Goal: Check status: Check status

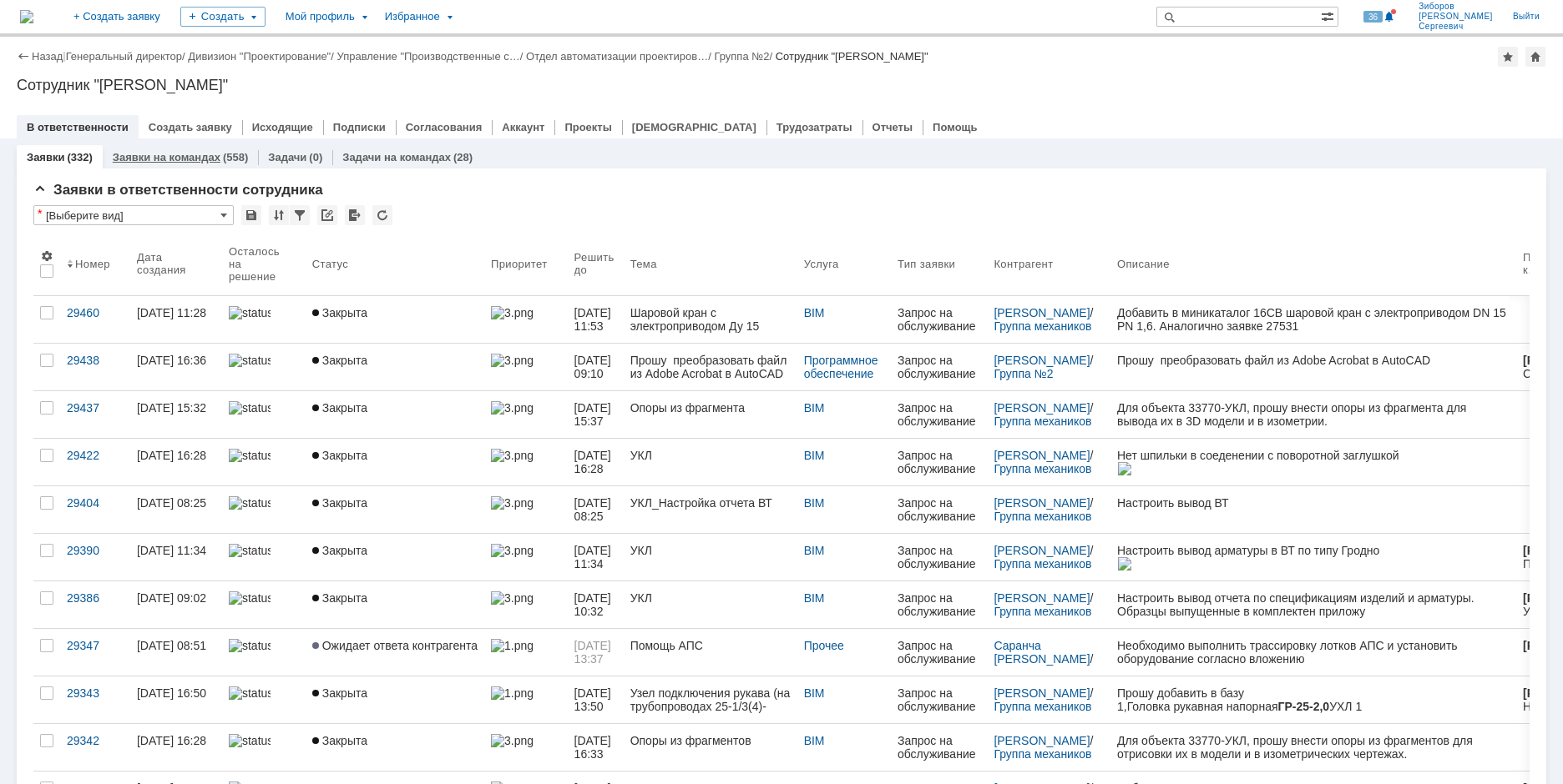
click at [200, 154] on link "Заявки на командах" at bounding box center [166, 157] width 108 height 13
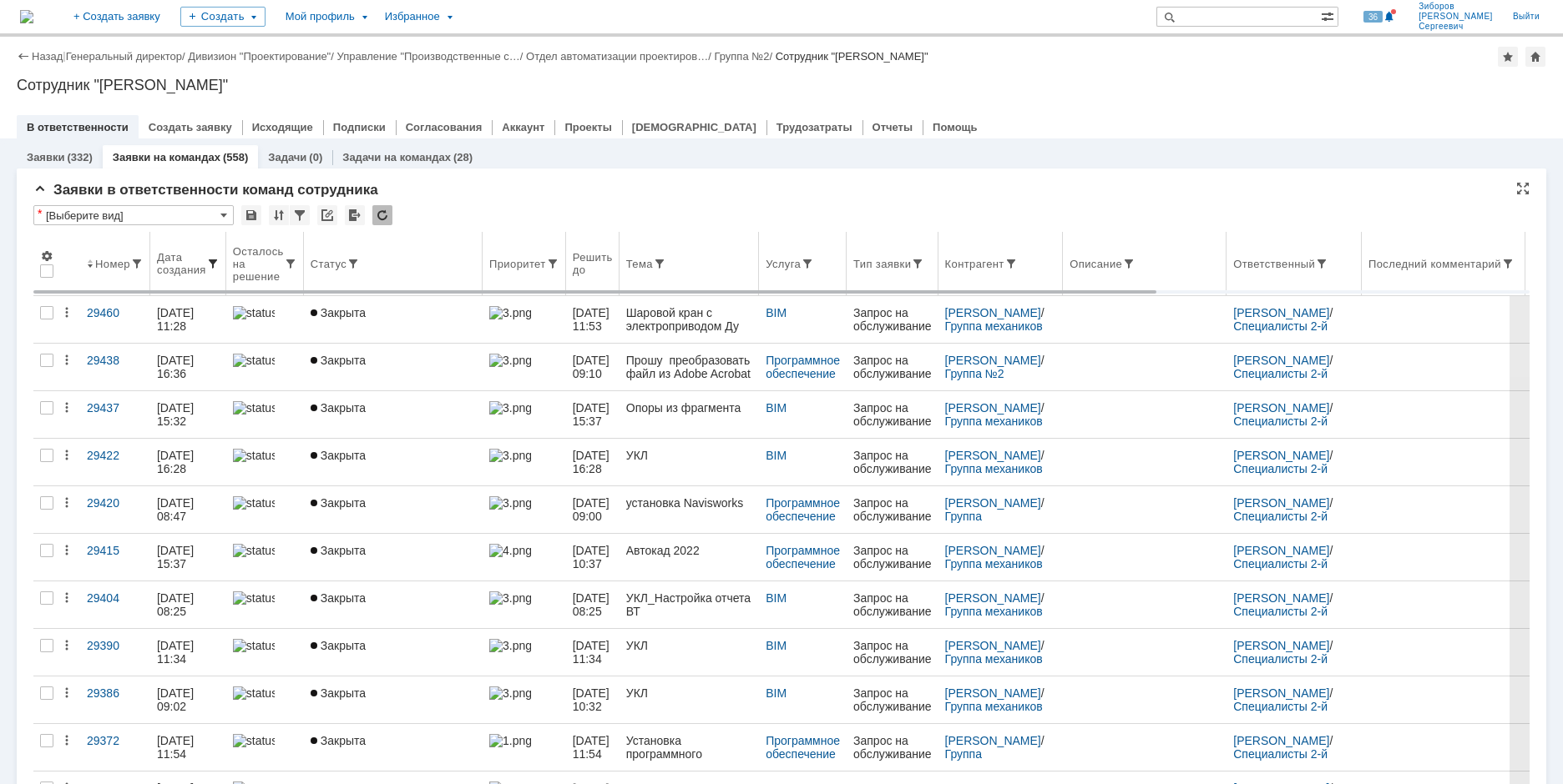
click at [213, 261] on span at bounding box center [213, 264] width 14 height 14
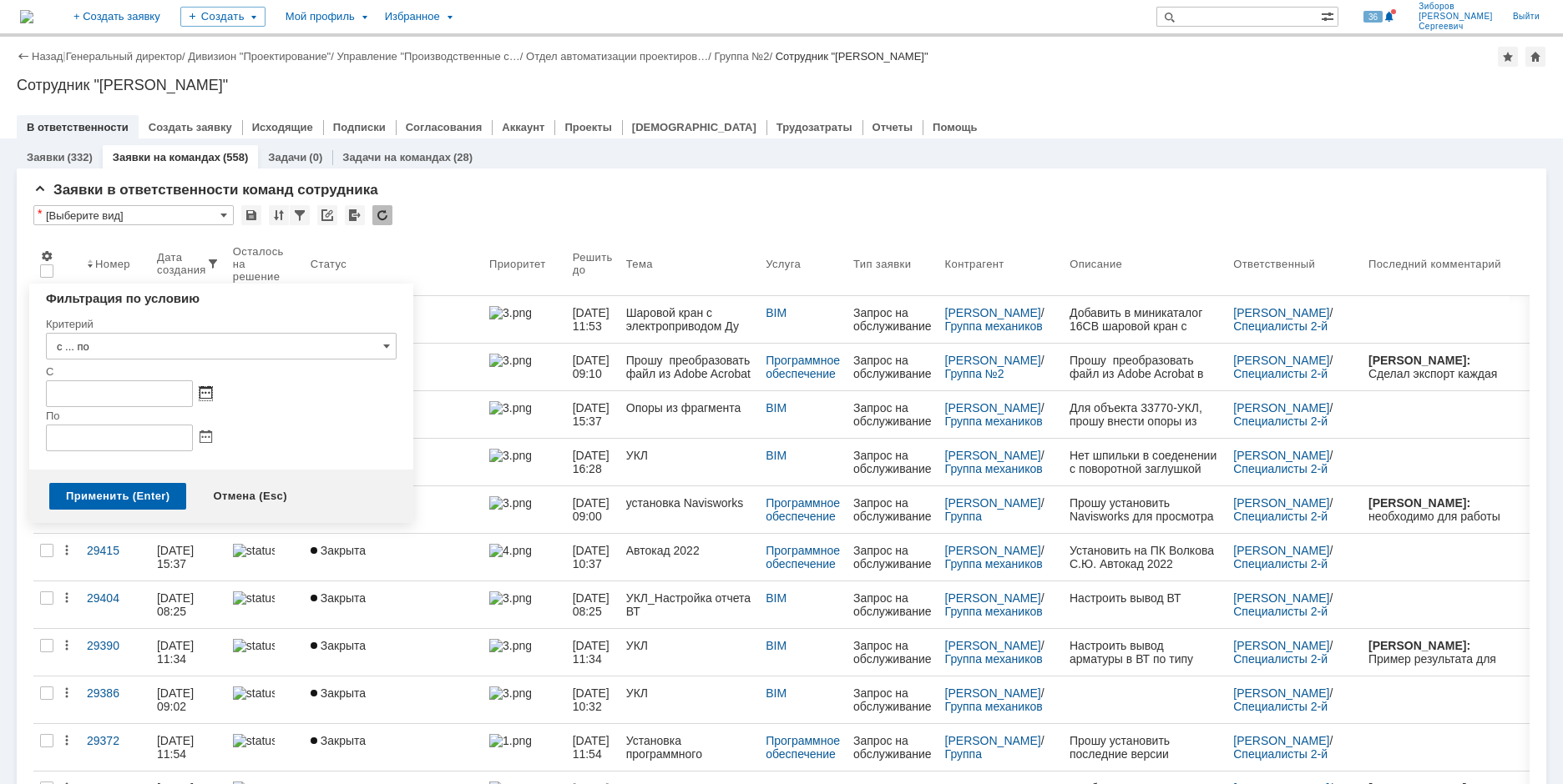
click at [204, 390] on span at bounding box center [206, 394] width 13 height 14
click at [84, 472] on div "1" at bounding box center [81, 477] width 17 height 14
type input "01.09.2025 00:00"
click at [207, 436] on span at bounding box center [206, 438] width 13 height 14
click at [319, 379] on div "С" at bounding box center [220, 372] width 351 height 16
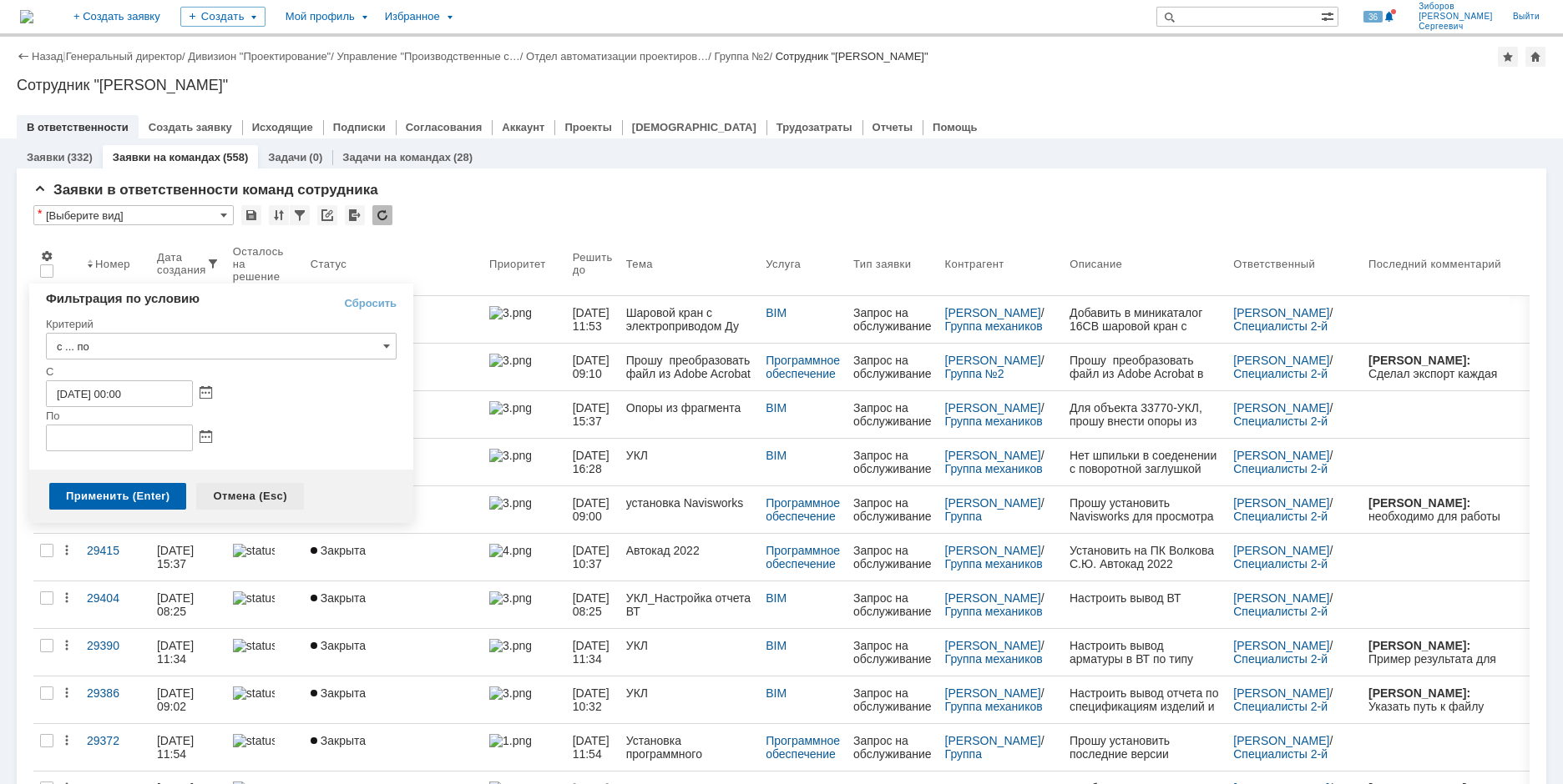
click at [256, 489] on div "Отмена (Esc)" at bounding box center [250, 496] width 108 height 27
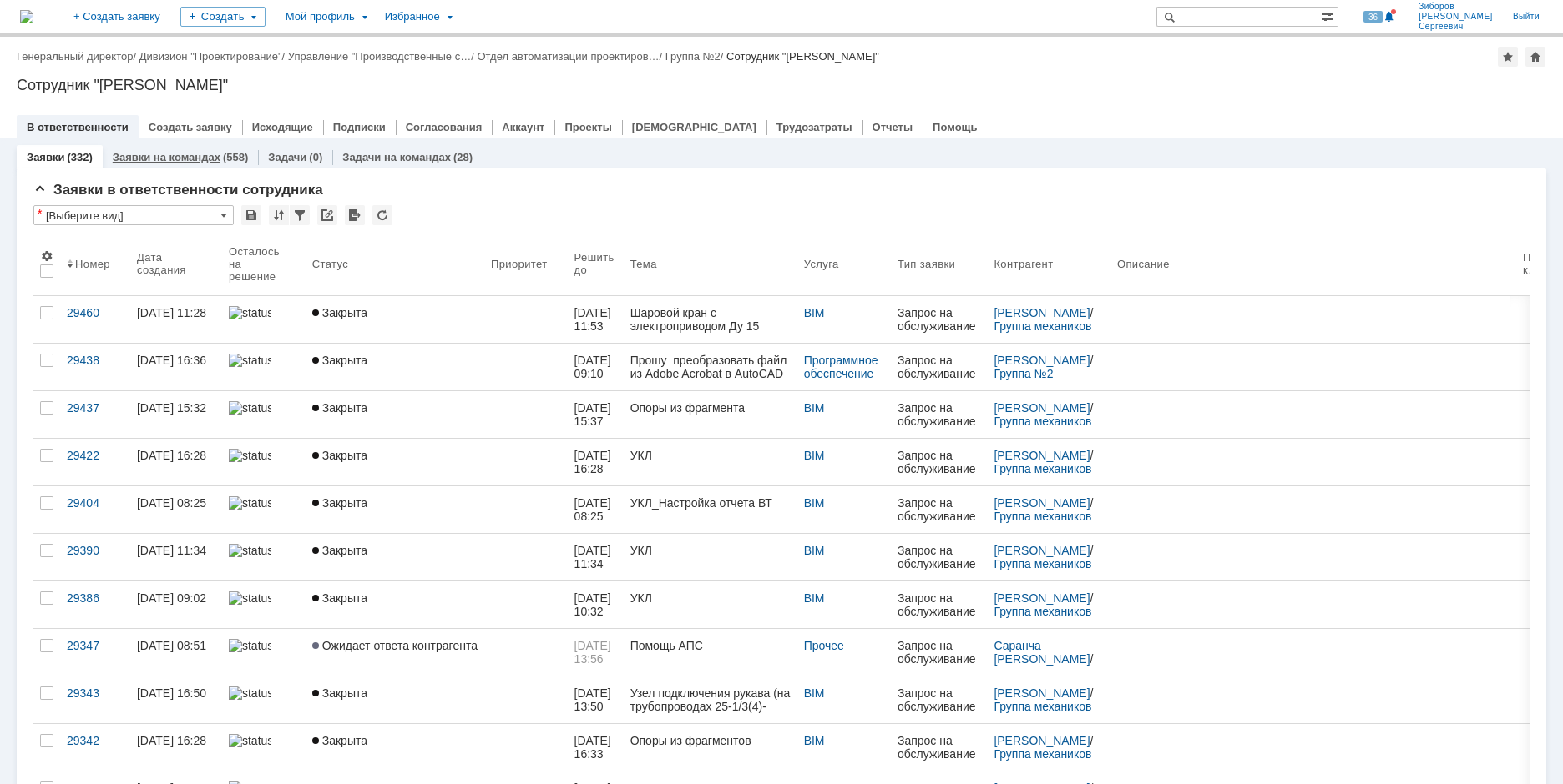
click at [215, 156] on link "Заявки на командах" at bounding box center [166, 157] width 108 height 13
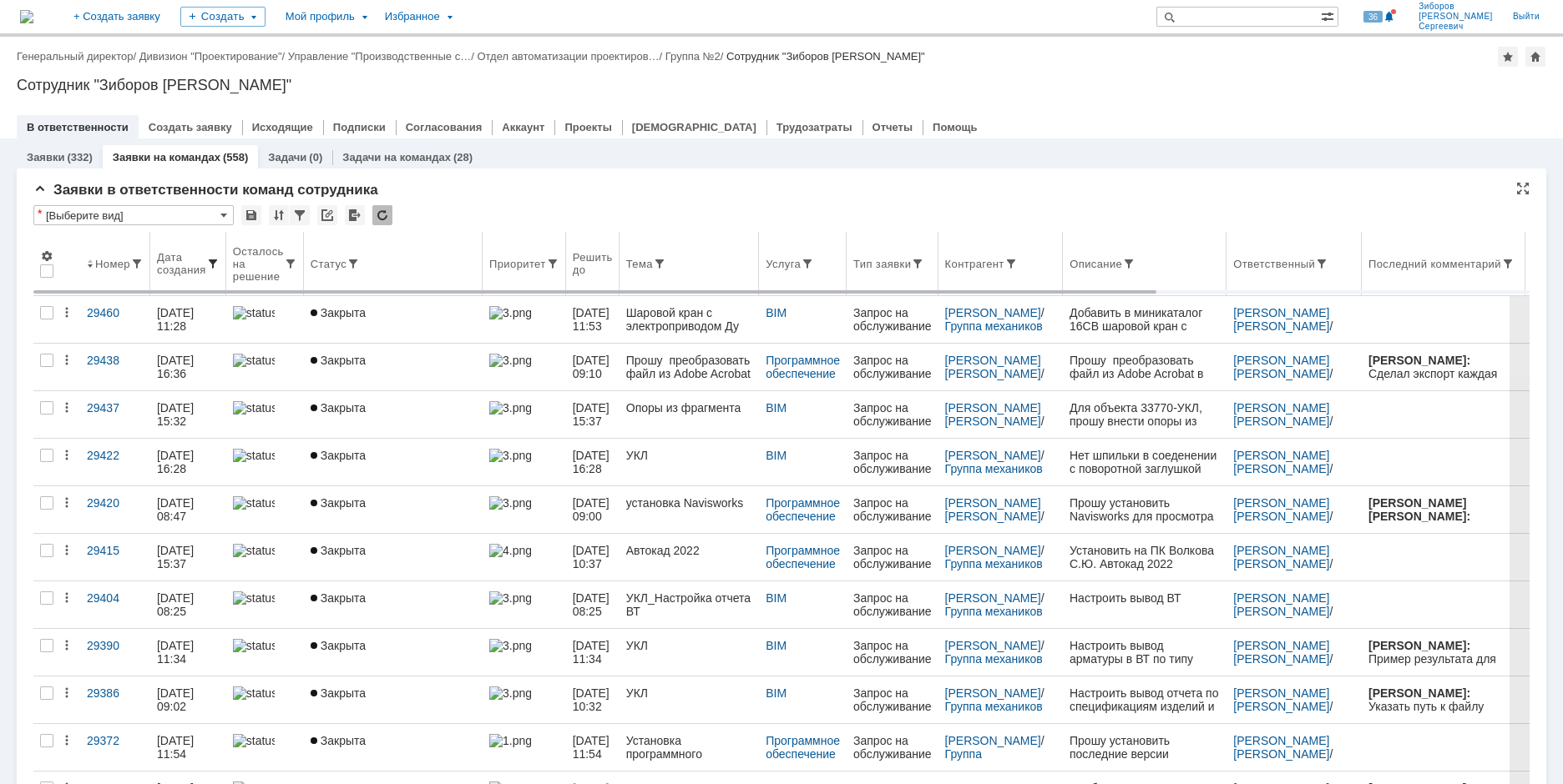
click at [218, 265] on span at bounding box center [213, 264] width 14 height 14
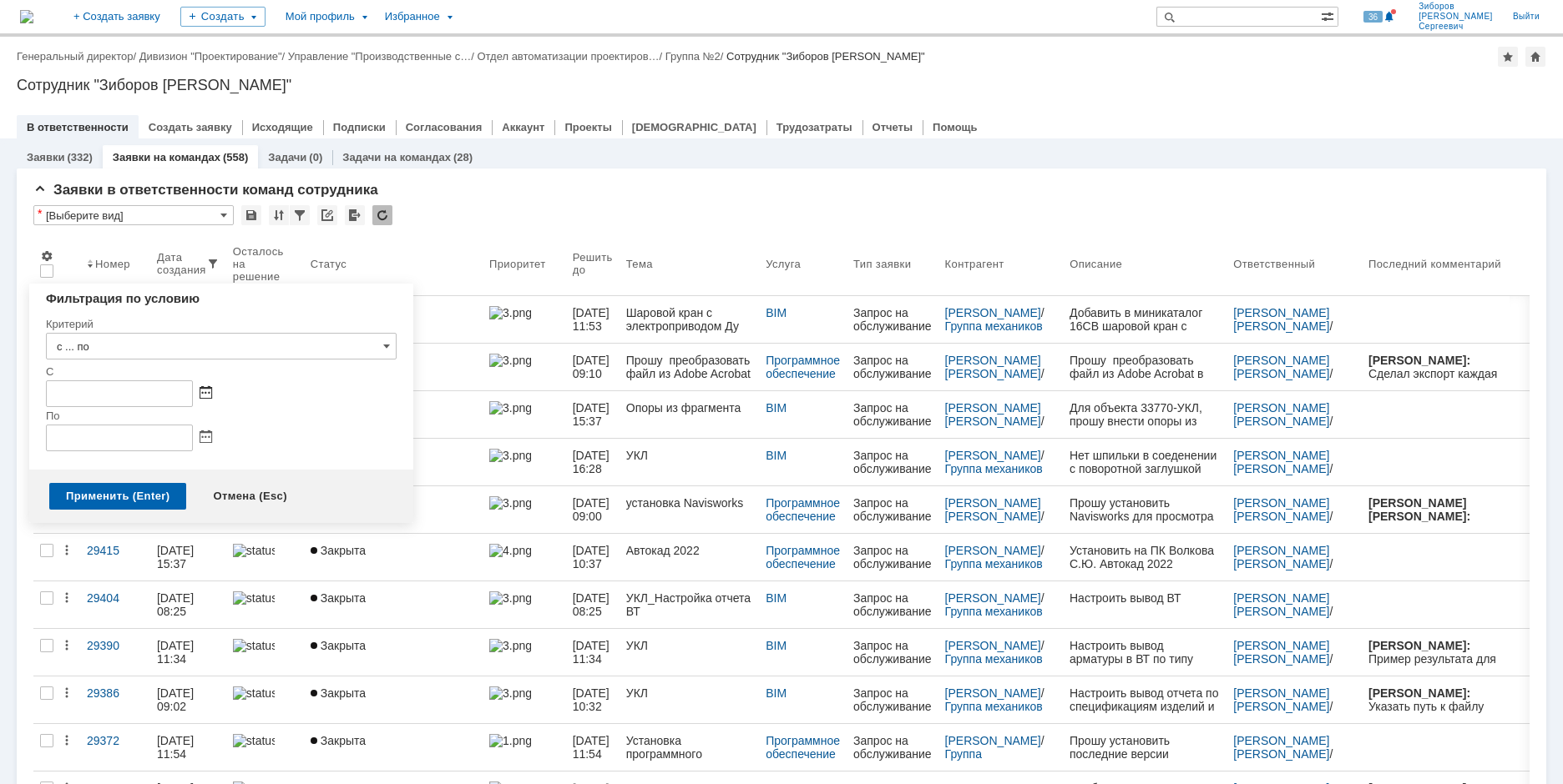
click at [210, 392] on span at bounding box center [206, 394] width 13 height 14
click at [94, 432] on div at bounding box center [93, 431] width 12 height 11
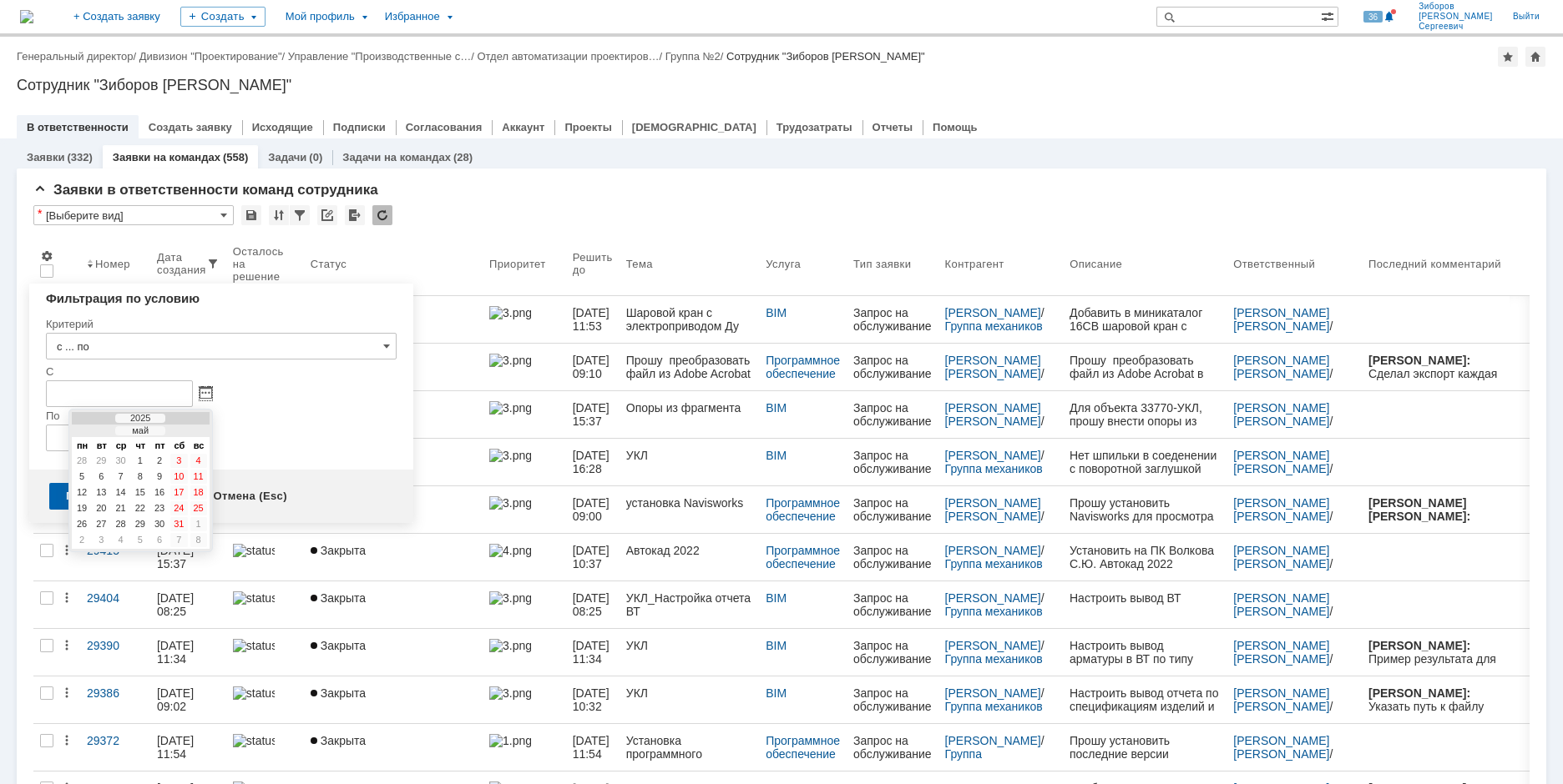
click at [94, 432] on div at bounding box center [93, 431] width 12 height 11
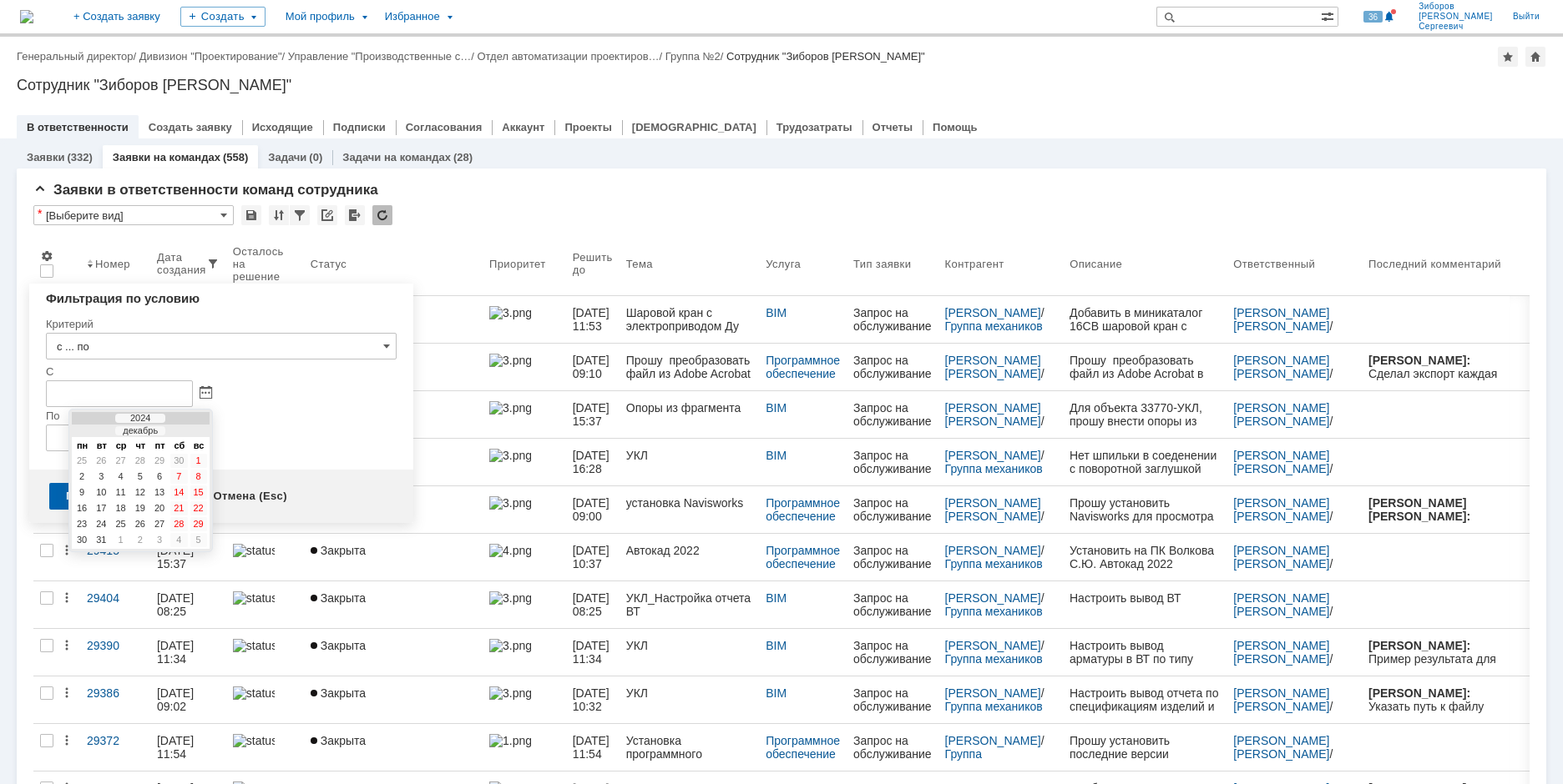
click at [188, 431] on div at bounding box center [189, 431] width 12 height 11
click at [122, 457] on div "1" at bounding box center [121, 461] width 17 height 14
type input "01.01.2025 00:00"
click at [212, 436] on div at bounding box center [220, 437] width 351 height 27
click at [206, 437] on span at bounding box center [206, 438] width 13 height 14
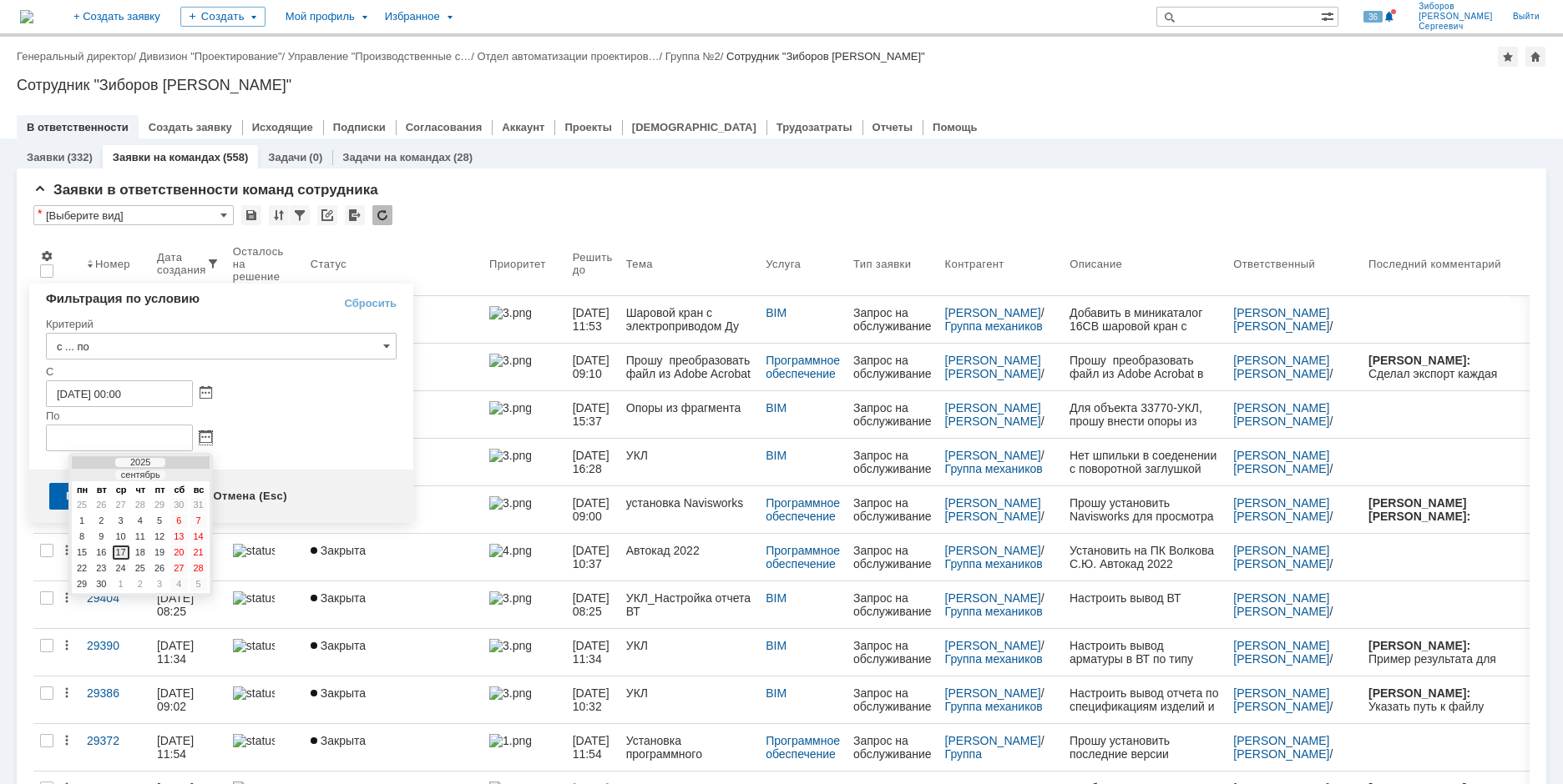
click at [121, 551] on div "17" at bounding box center [121, 553] width 17 height 14
type input "17.09.2025 23:59"
click at [126, 495] on div "Применить (Enter)" at bounding box center [118, 496] width 137 height 27
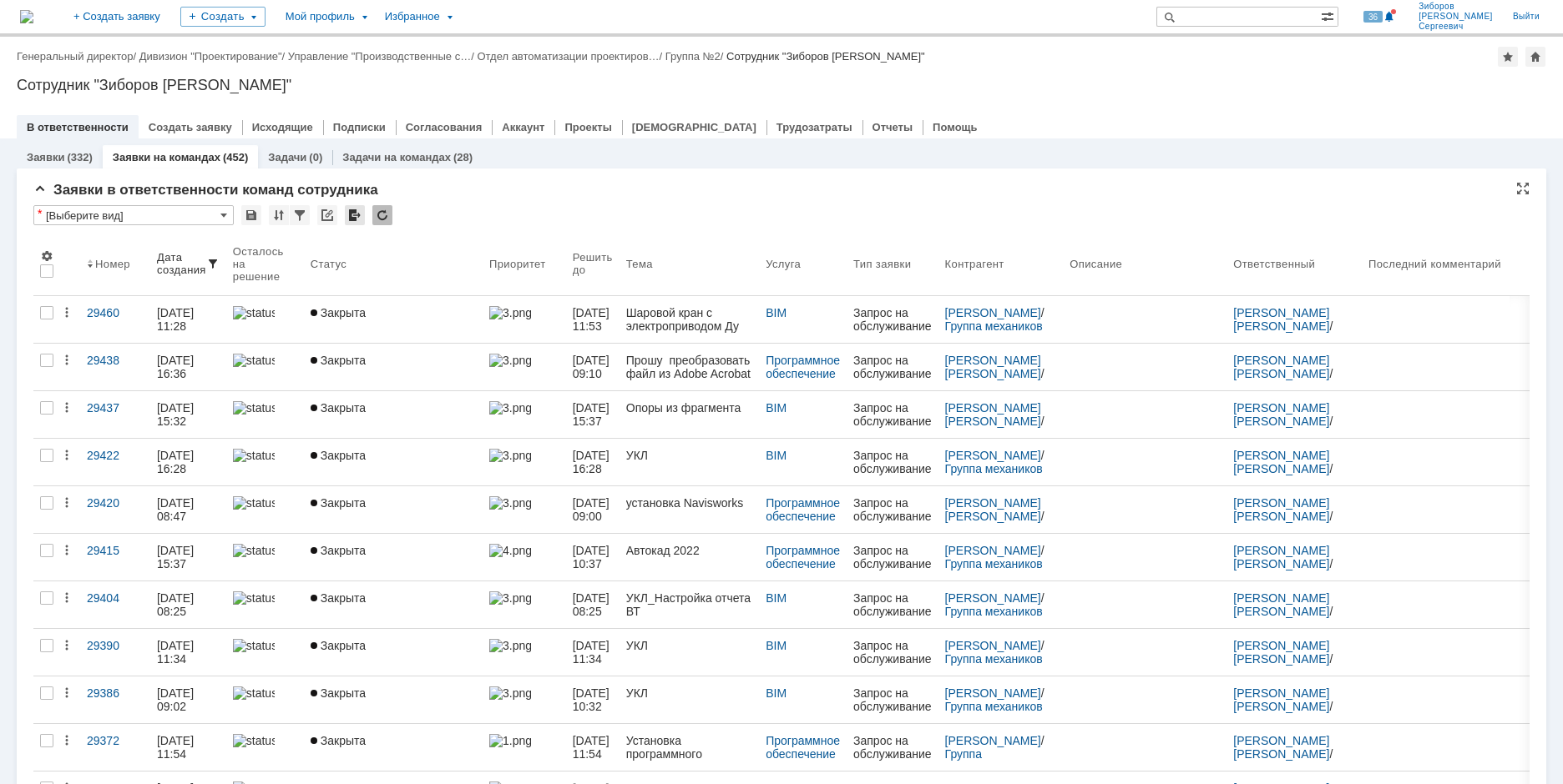
click at [355, 218] on div at bounding box center [355, 215] width 20 height 20
